Goal: Task Accomplishment & Management: Complete application form

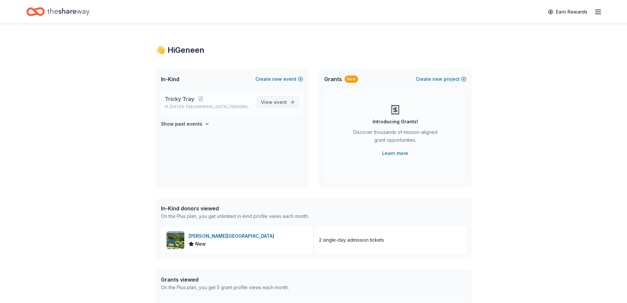
click at [272, 100] on span "View event" at bounding box center [274, 102] width 26 height 8
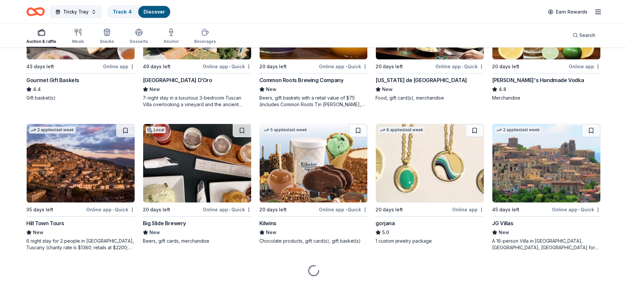
scroll to position [992, 0]
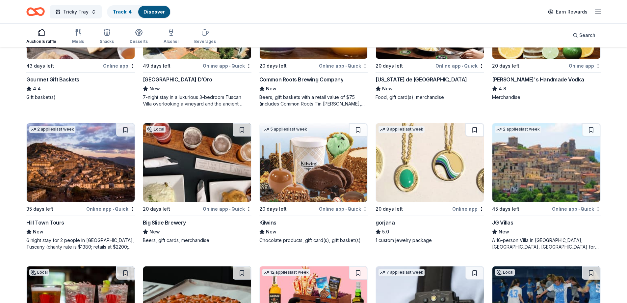
click at [472, 129] on button at bounding box center [475, 129] width 18 height 13
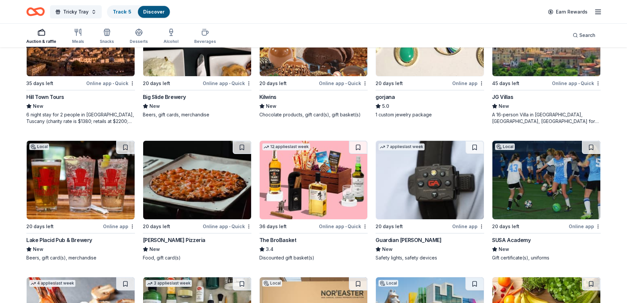
scroll to position [1163, 0]
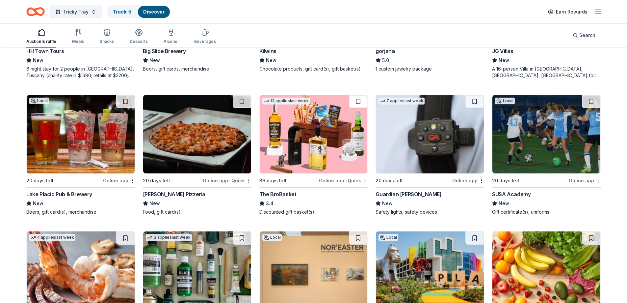
click at [356, 98] on button at bounding box center [358, 101] width 18 height 13
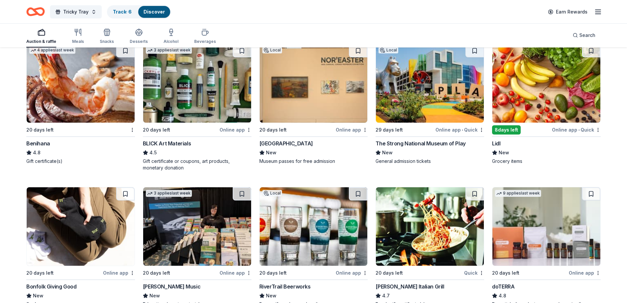
scroll to position [1337, 0]
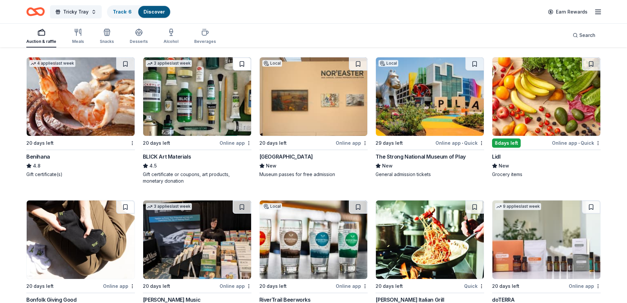
click at [241, 62] on button at bounding box center [242, 63] width 18 height 13
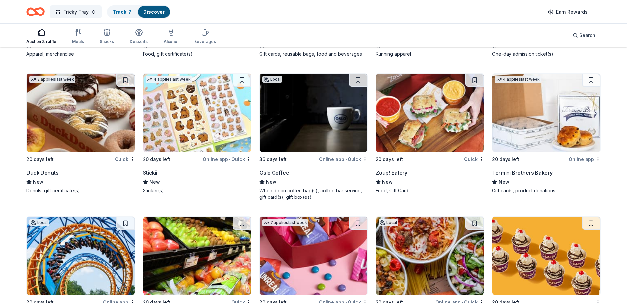
scroll to position [2028, 0]
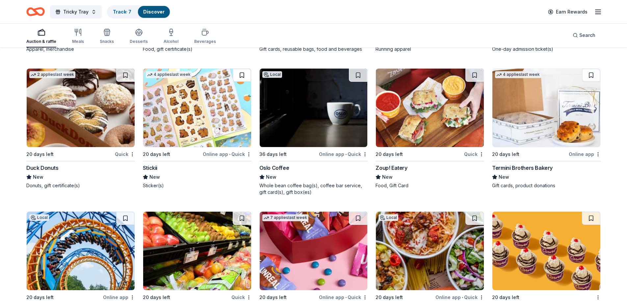
click at [243, 75] on button at bounding box center [242, 74] width 18 height 13
click at [362, 73] on button at bounding box center [358, 74] width 18 height 13
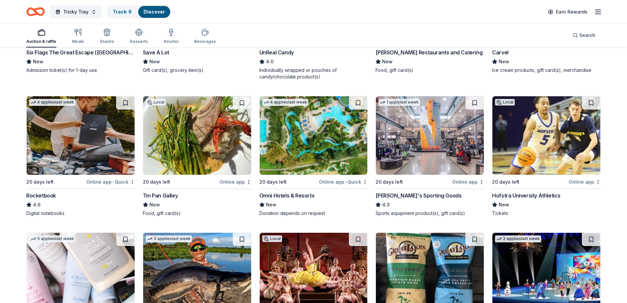
scroll to position [2287, 0]
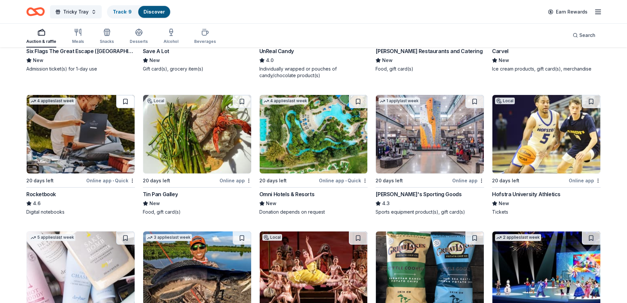
click at [125, 102] on button at bounding box center [125, 101] width 18 height 13
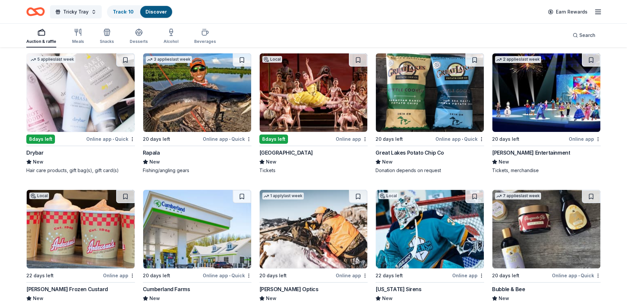
scroll to position [2467, 0]
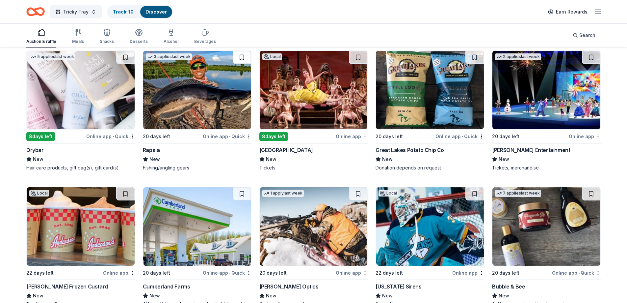
click at [242, 56] on button at bounding box center [242, 57] width 18 height 13
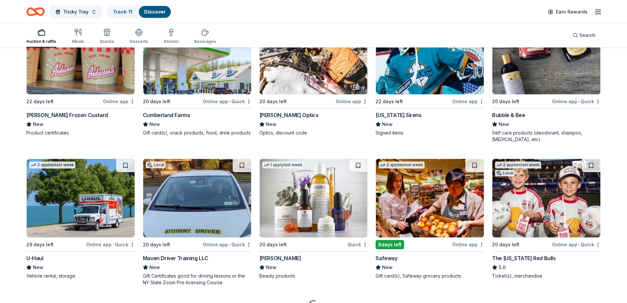
scroll to position [2652, 0]
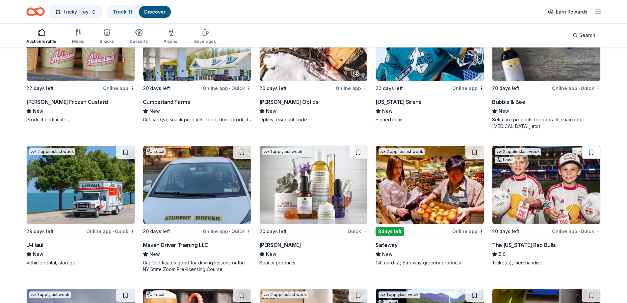
click at [590, 152] on button at bounding box center [591, 152] width 18 height 13
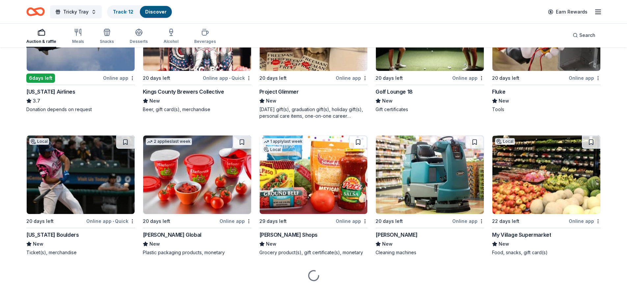
scroll to position [2954, 0]
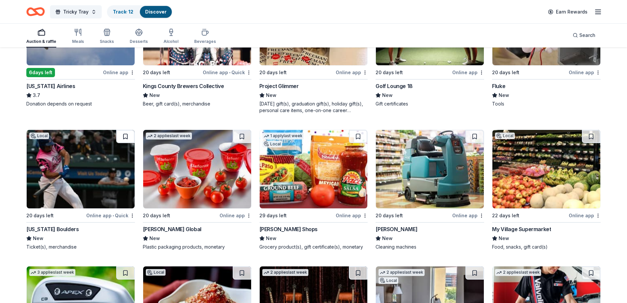
click at [126, 137] on button at bounding box center [125, 136] width 18 height 13
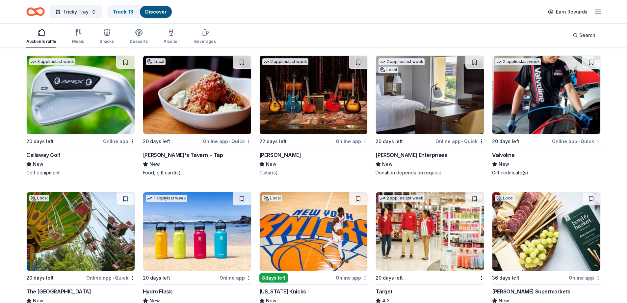
scroll to position [3164, 0]
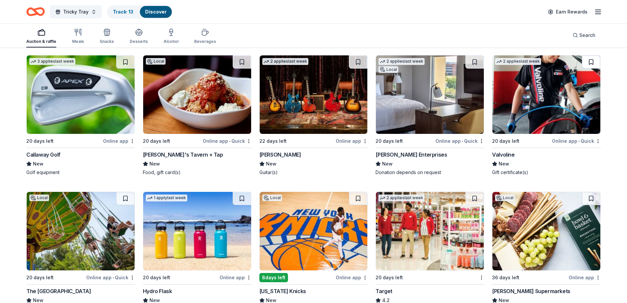
click at [592, 62] on button at bounding box center [591, 61] width 18 height 13
click at [592, 62] on button at bounding box center [592, 61] width 17 height 13
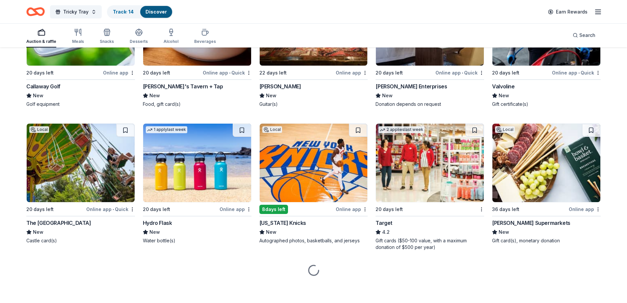
scroll to position [3233, 0]
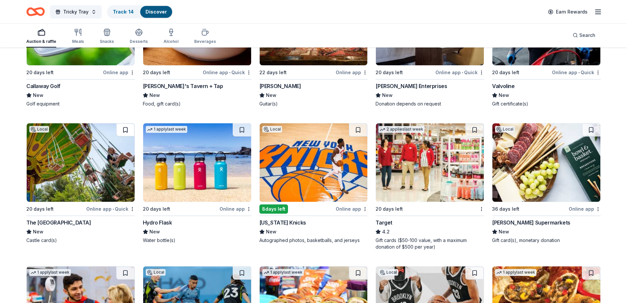
click at [123, 130] on button at bounding box center [125, 129] width 18 height 13
click at [357, 129] on button at bounding box center [358, 129] width 18 height 13
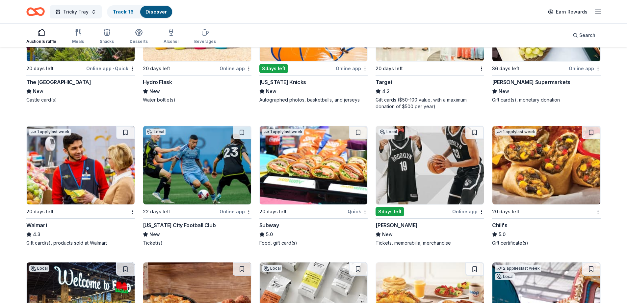
scroll to position [3391, 0]
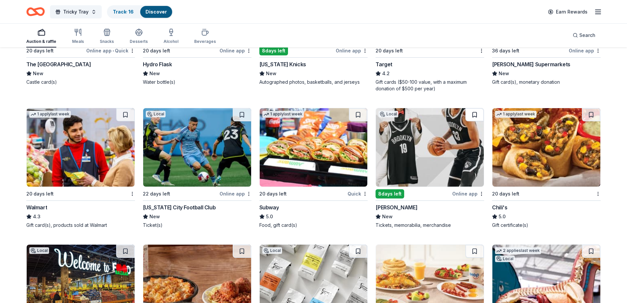
click at [476, 114] on button at bounding box center [475, 114] width 18 height 13
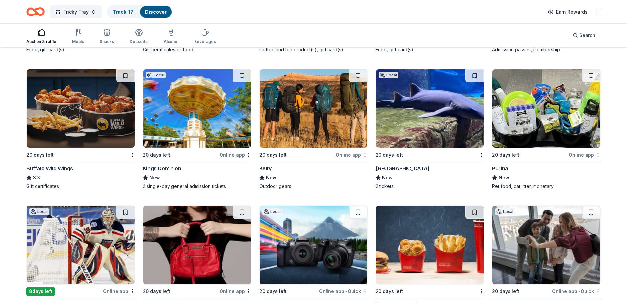
scroll to position [3703, 0]
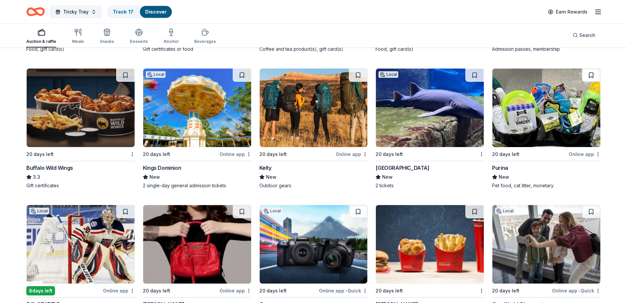
click at [590, 75] on button at bounding box center [591, 74] width 18 height 13
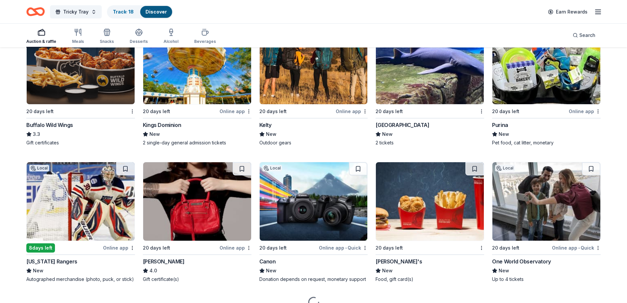
scroll to position [3778, 0]
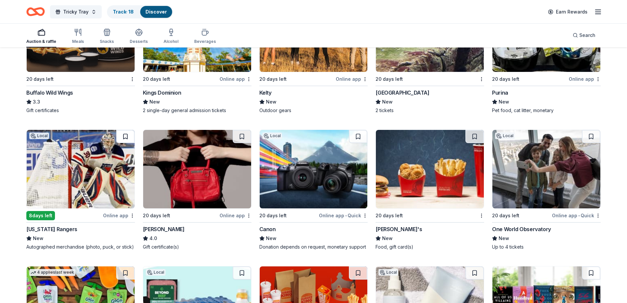
click at [125, 132] on button at bounding box center [125, 136] width 18 height 13
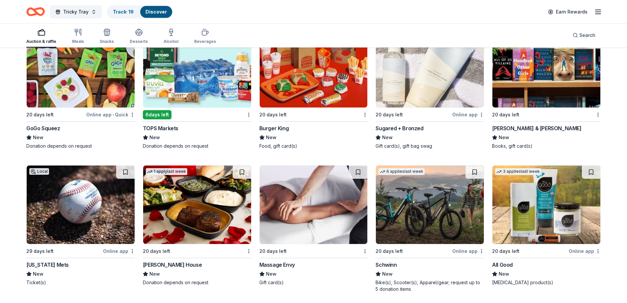
scroll to position [4028, 0]
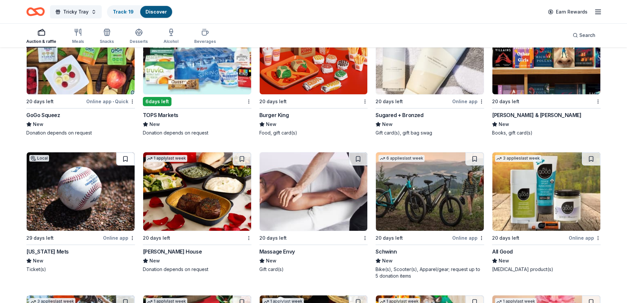
click at [124, 156] on button at bounding box center [125, 158] width 18 height 13
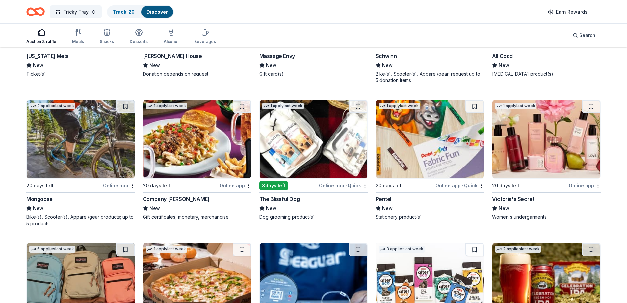
scroll to position [4226, 0]
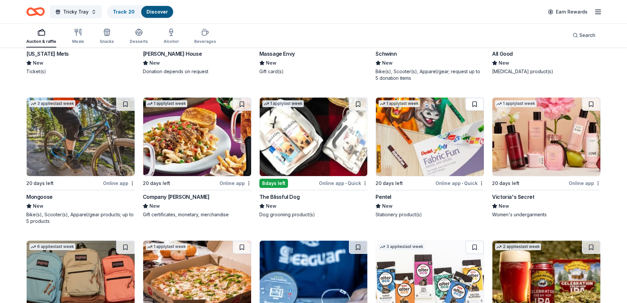
click at [476, 103] on button at bounding box center [475, 103] width 18 height 13
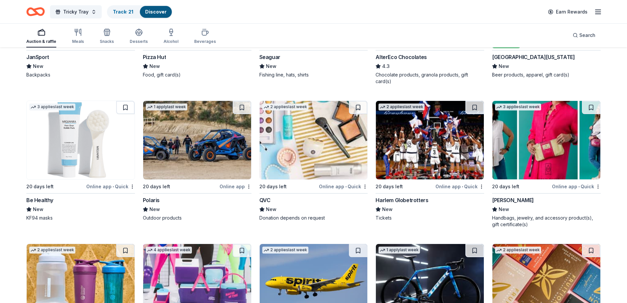
scroll to position [4516, 0]
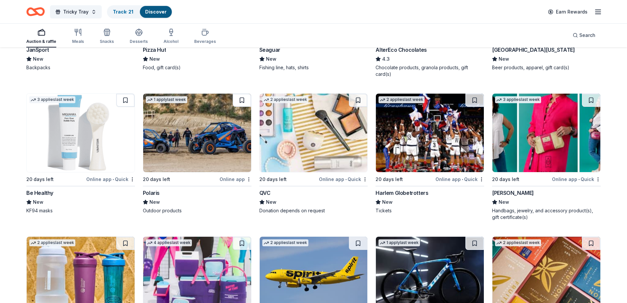
click at [239, 99] on button at bounding box center [242, 100] width 18 height 13
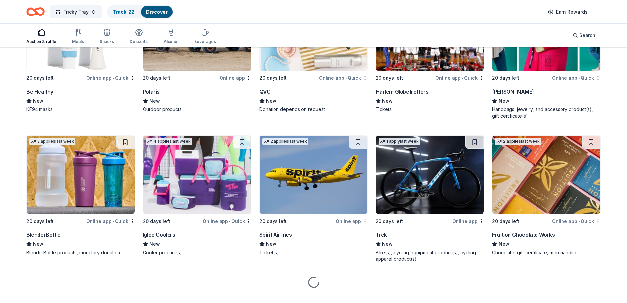
scroll to position [4621, 0]
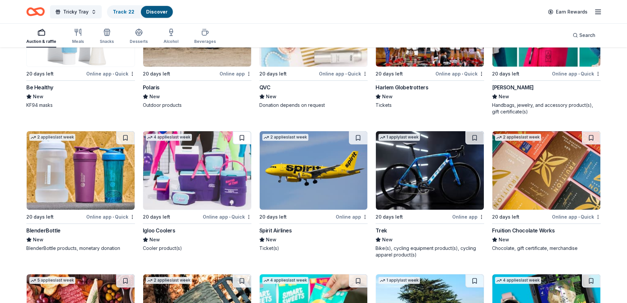
click at [240, 138] on button at bounding box center [242, 137] width 18 height 13
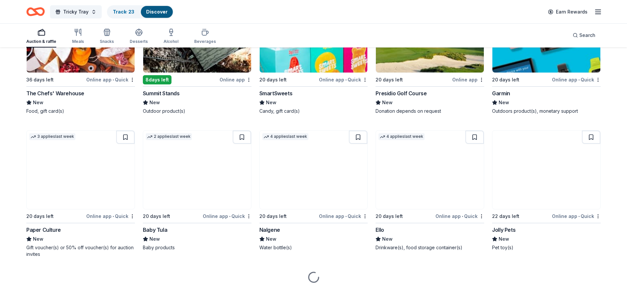
scroll to position [4908, 0]
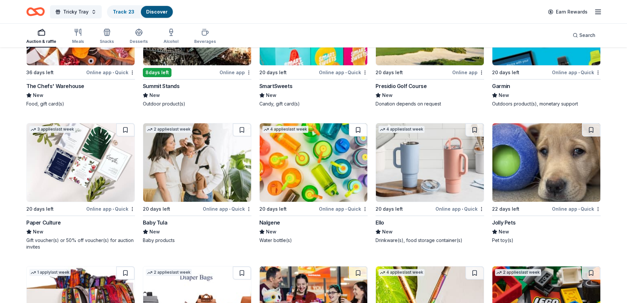
click at [358, 129] on button at bounding box center [358, 129] width 18 height 13
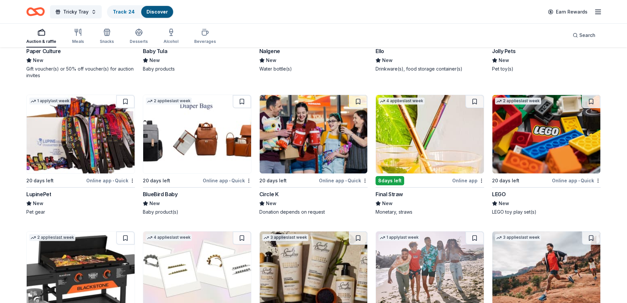
scroll to position [5119, 0]
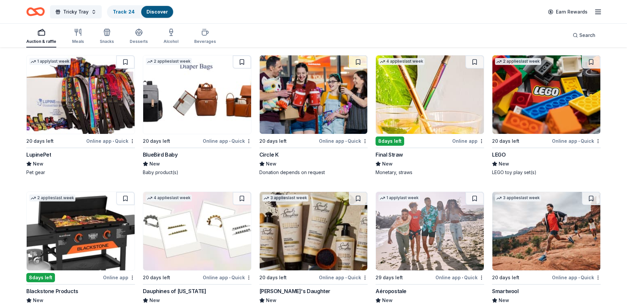
click at [243, 61] on button at bounding box center [242, 61] width 18 height 13
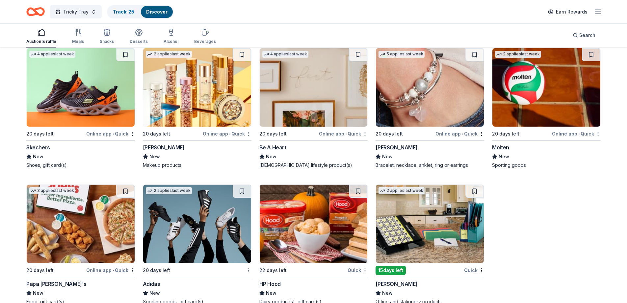
scroll to position [5557, 0]
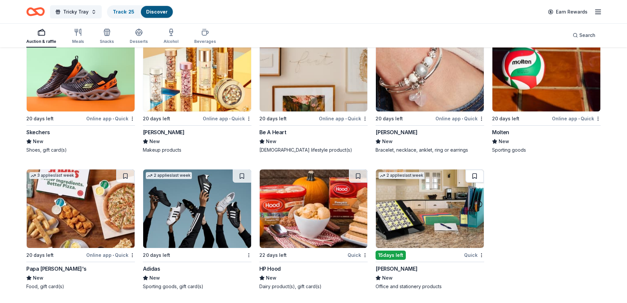
click at [473, 176] on button at bounding box center [475, 175] width 18 height 13
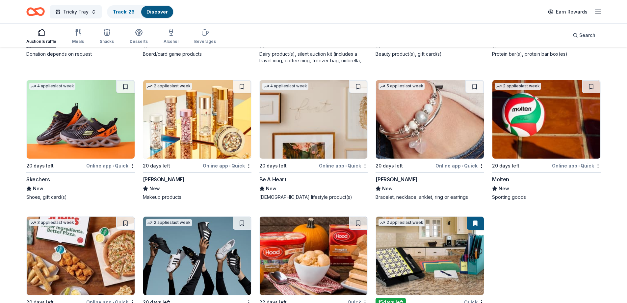
scroll to position [5504, 0]
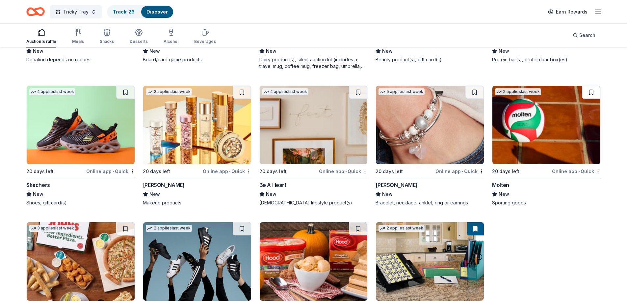
click at [593, 91] on button at bounding box center [591, 92] width 18 height 13
click at [120, 12] on link "Track · 27" at bounding box center [123, 12] width 21 height 6
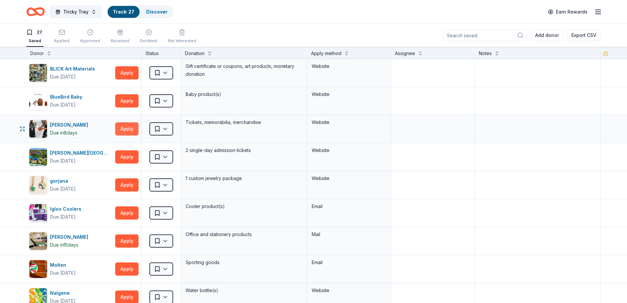
click at [126, 128] on button "Apply" at bounding box center [126, 128] width 23 height 13
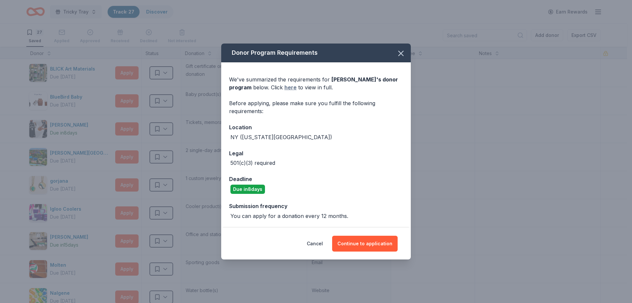
click at [289, 85] on link "here" at bounding box center [291, 87] width 12 height 8
click at [369, 238] on button "Continue to application" at bounding box center [365, 243] width 66 height 16
